Goal: Task Accomplishment & Management: Complete application form

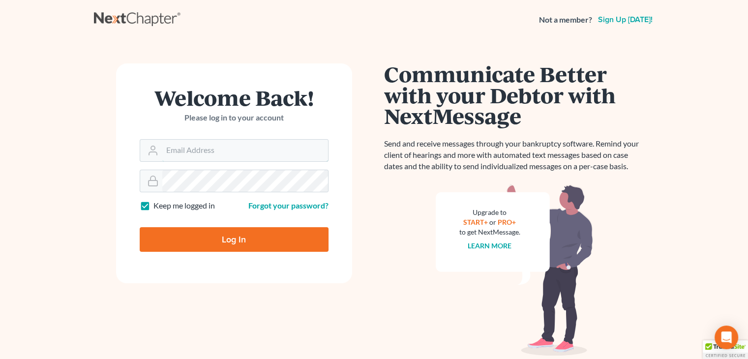
type input "david@Dlawbk.com"
click at [190, 221] on div "Log In" at bounding box center [234, 235] width 189 height 32
click at [187, 235] on input "Log In" at bounding box center [234, 239] width 189 height 25
type input "Thinking..."
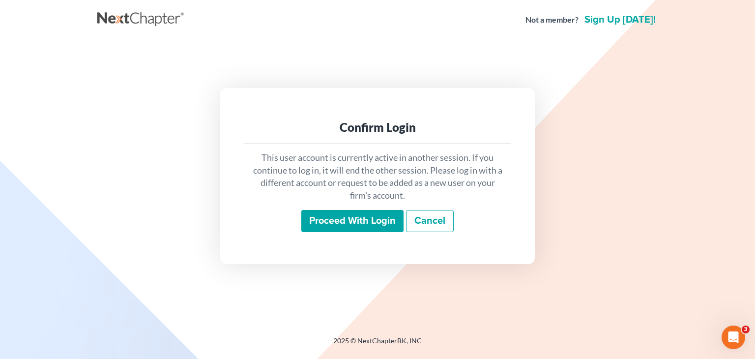
click at [344, 213] on input "Proceed with login" at bounding box center [352, 221] width 102 height 23
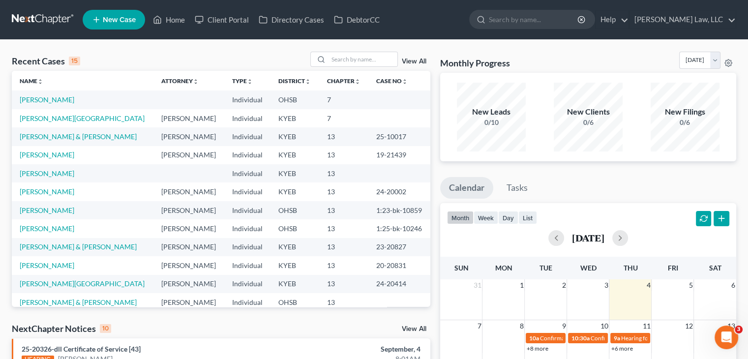
click at [500, 9] on ul "New Case Home Client Portal Directory Cases DebtorCC - No Result - See all resu…" at bounding box center [410, 20] width 654 height 26
click at [495, 10] on input "search" at bounding box center [534, 19] width 90 height 18
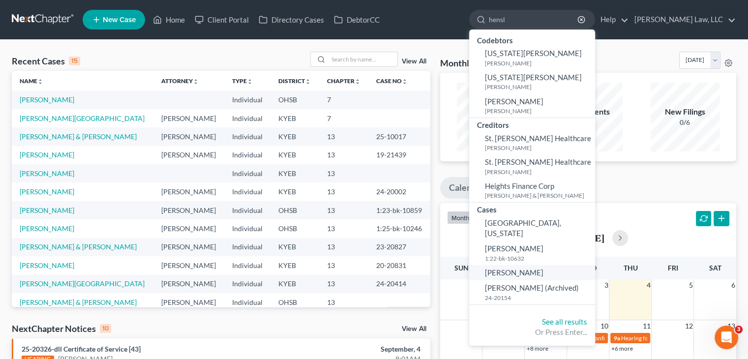
type input "hensl"
click at [524, 266] on link "[PERSON_NAME]" at bounding box center [532, 272] width 126 height 15
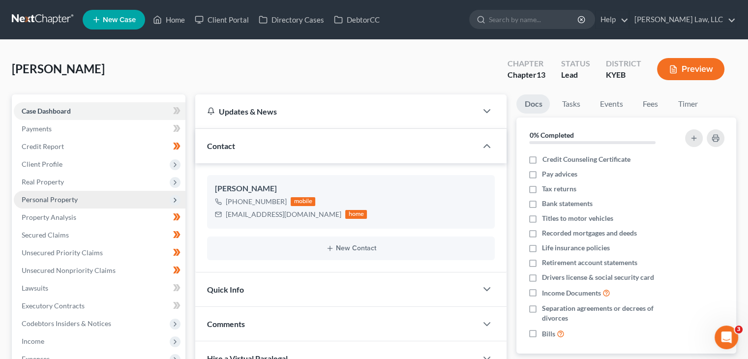
scroll to position [28, 0]
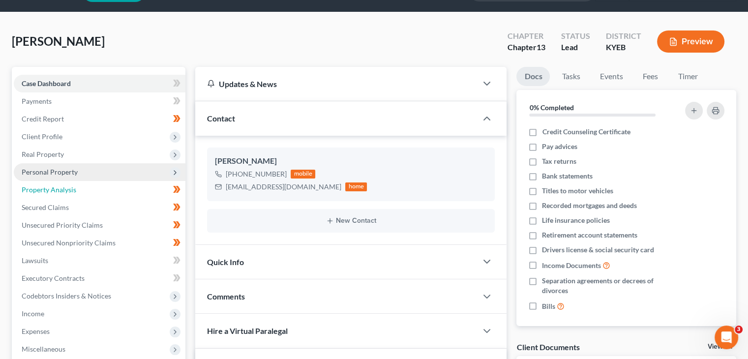
click at [151, 194] on link "Property Analysis" at bounding box center [100, 190] width 172 height 18
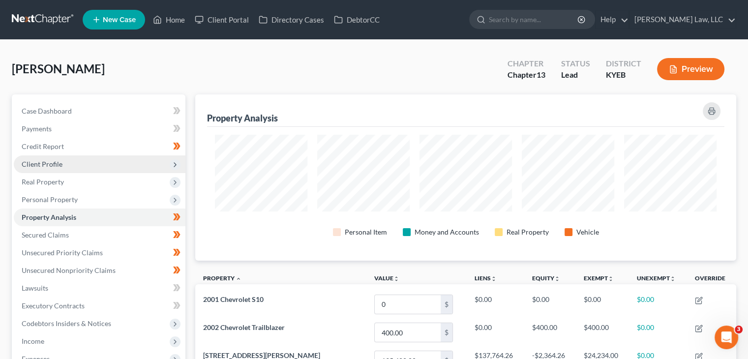
click at [104, 157] on span "Client Profile" at bounding box center [100, 164] width 172 height 18
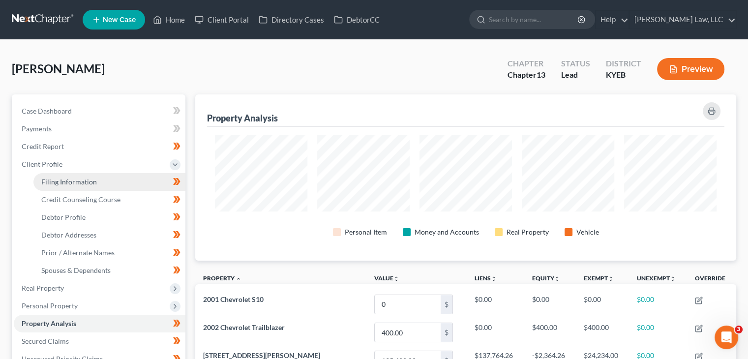
click at [102, 175] on link "Filing Information" at bounding box center [109, 182] width 152 height 18
select select "1"
select select "0"
select select "3"
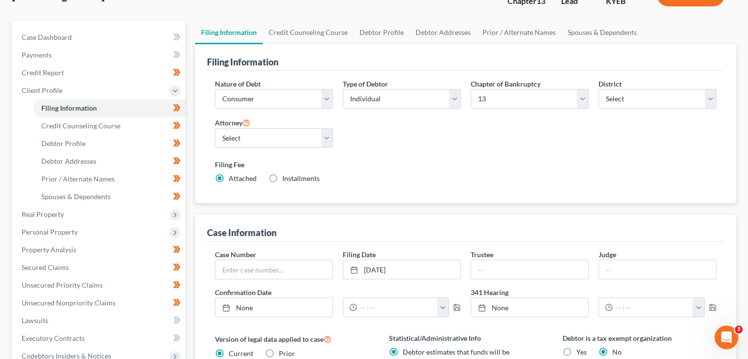
scroll to position [78, 0]
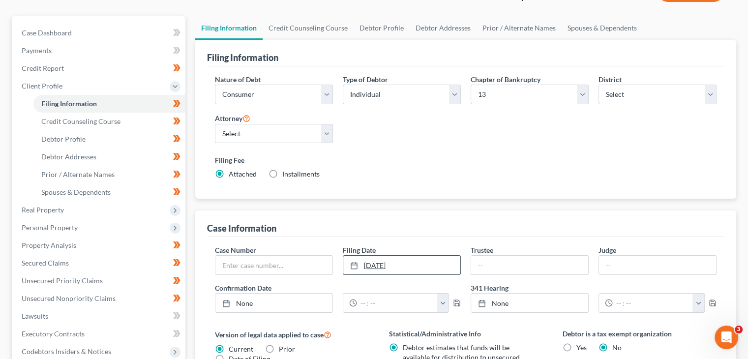
click at [399, 257] on link "9/2/2025" at bounding box center [401, 265] width 117 height 19
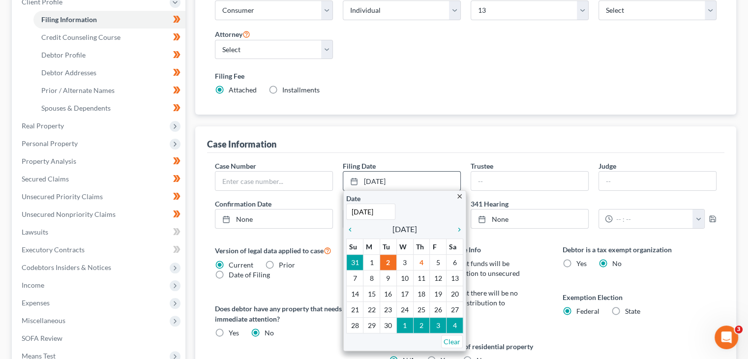
scroll to position [163, 0]
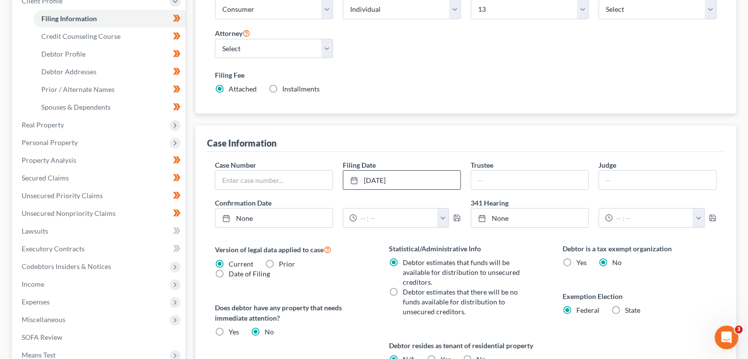
click at [419, 189] on div "Case Number Filing Date 9/11/2025 close Date 9/11/2025 Time 12:00 AM chevron_le…" at bounding box center [465, 198] width 511 height 76
click at [410, 180] on link "9/11/2025" at bounding box center [401, 180] width 117 height 19
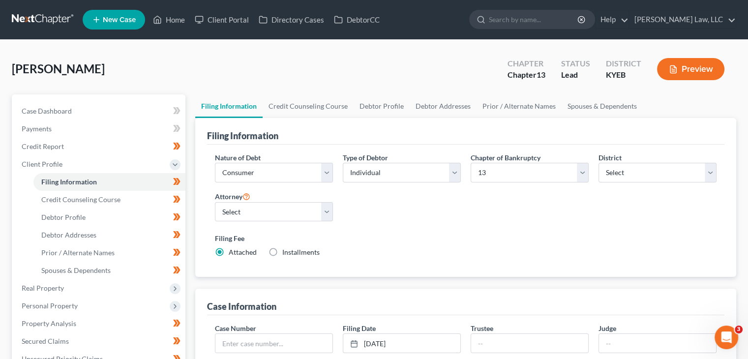
click at [16, 15] on link at bounding box center [43, 20] width 63 height 18
